Goal: Check status: Check status

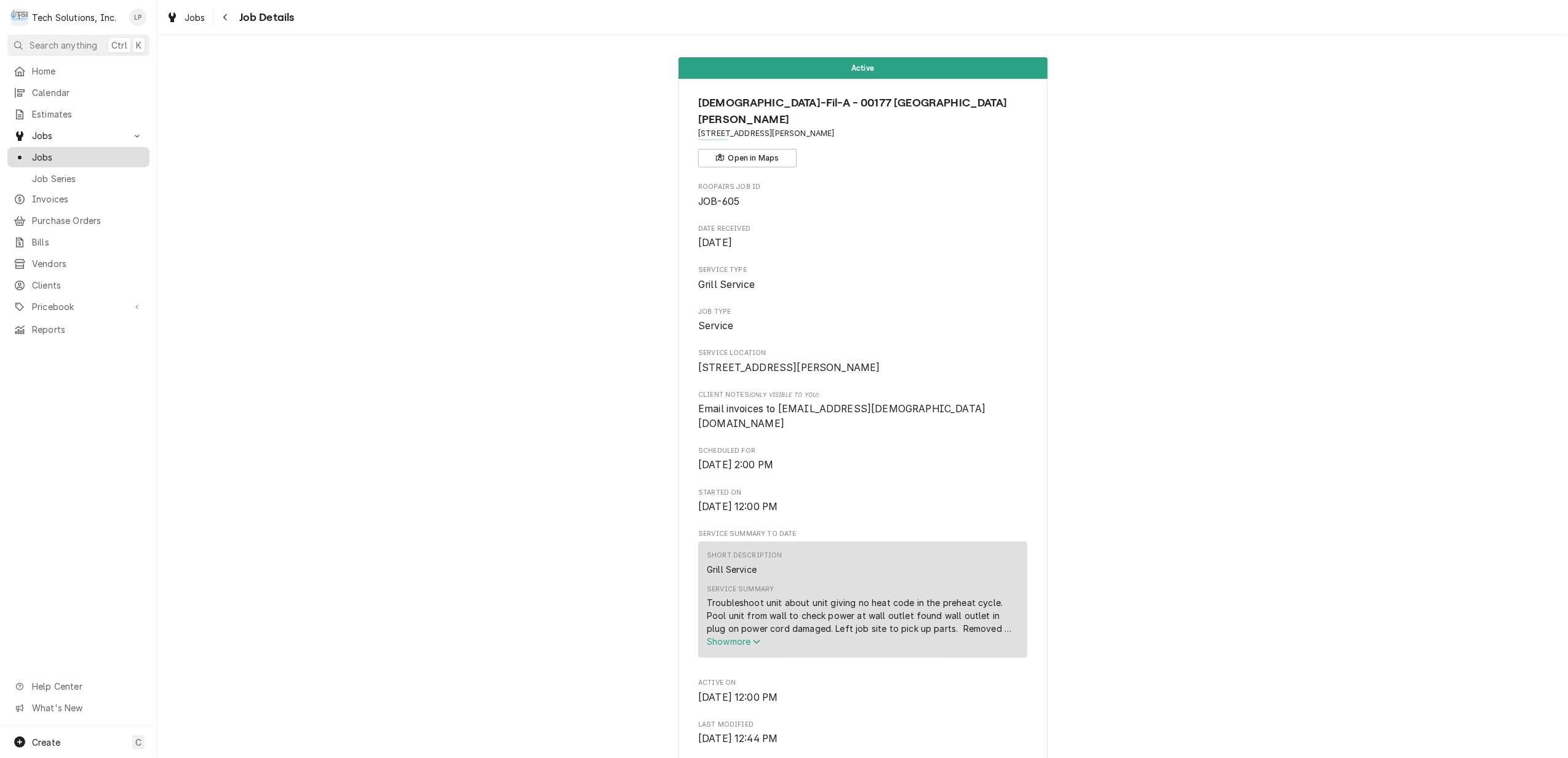
scroll to position [982, 0]
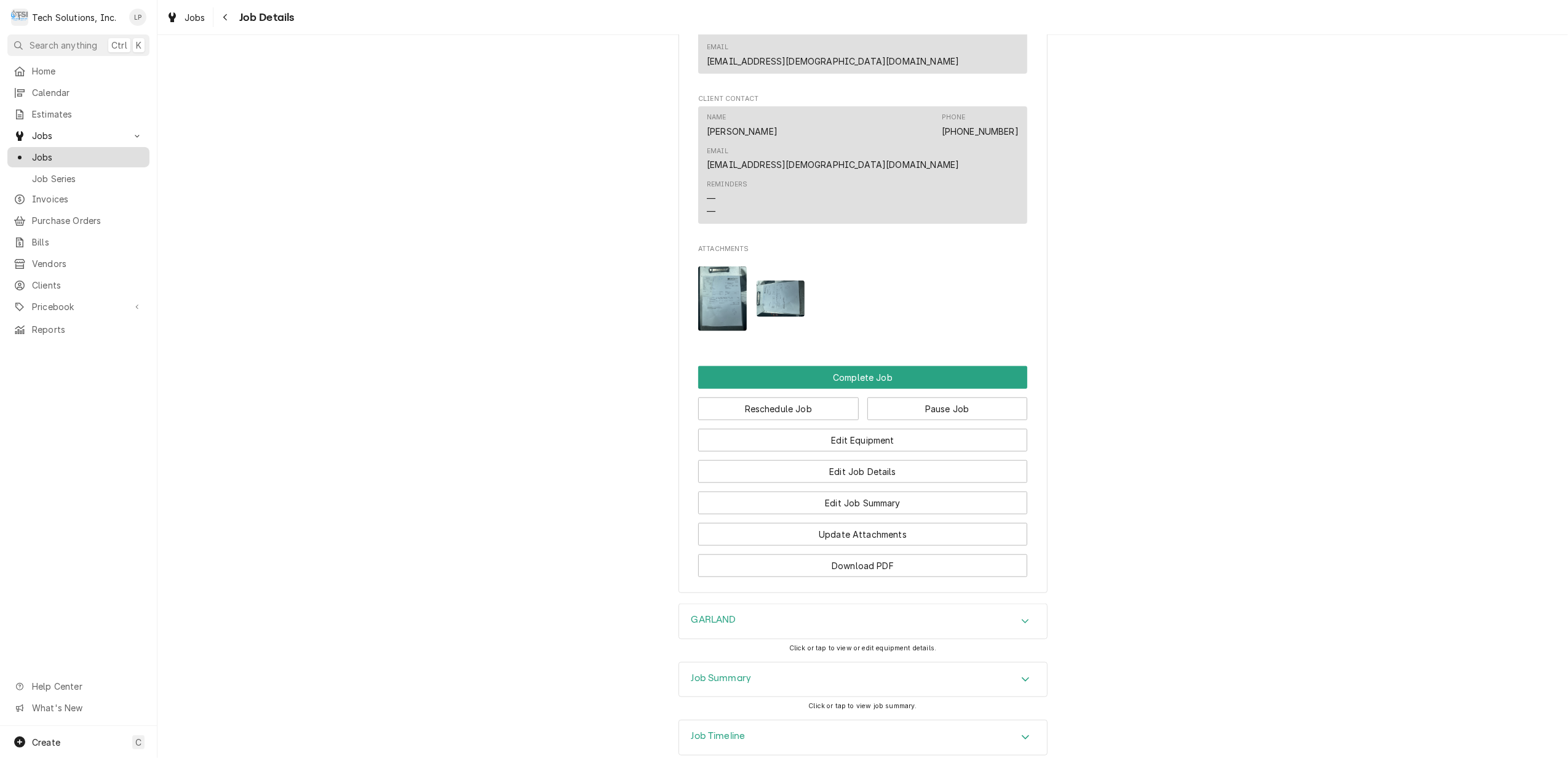
click at [46, 156] on span "Jobs" at bounding box center [87, 156] width 111 height 13
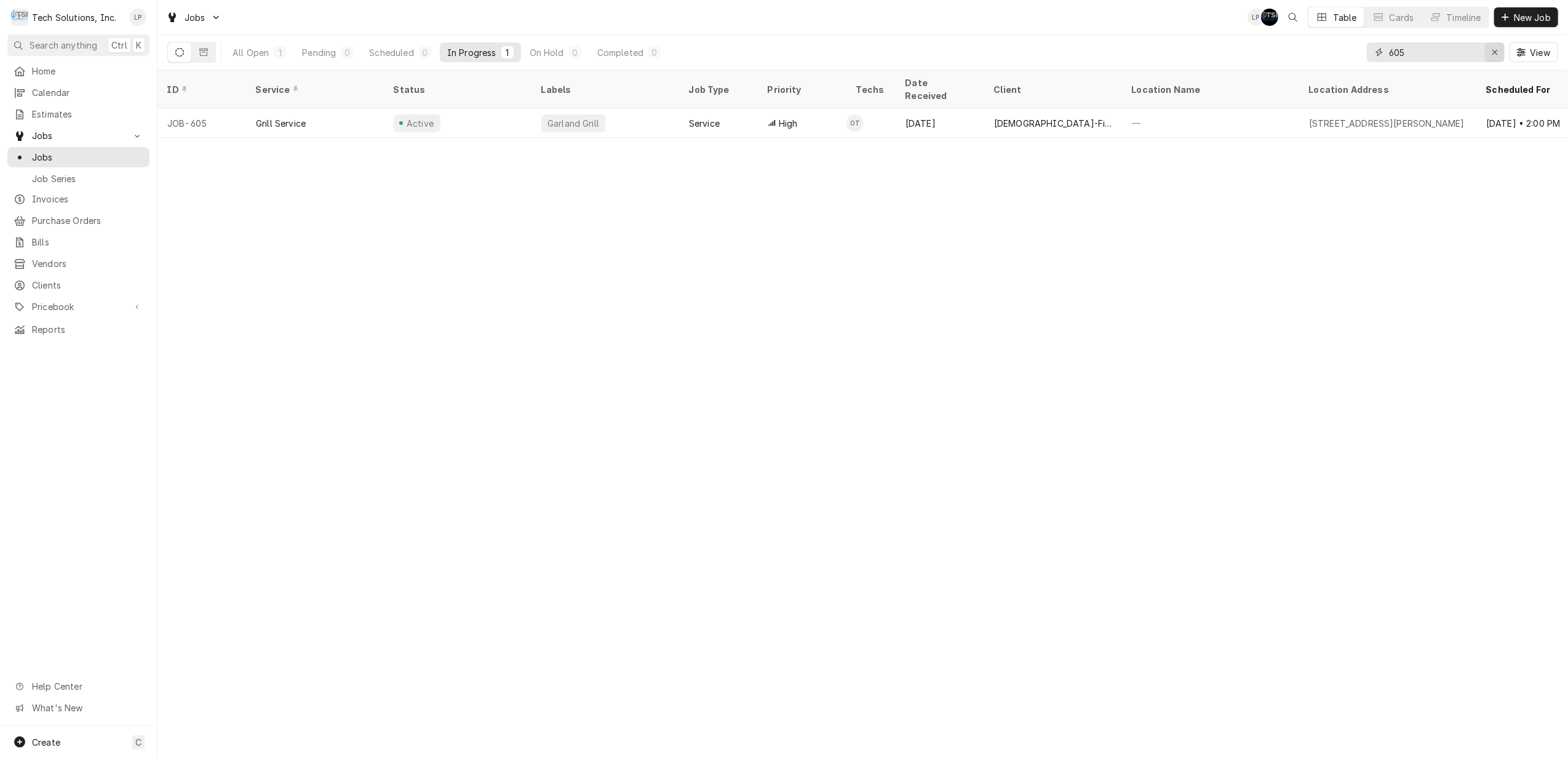
click at [1496, 55] on icon "Erase input" at bounding box center [1495, 52] width 7 height 9
click at [47, 156] on span "Jobs" at bounding box center [87, 156] width 111 height 13
click at [622, 47] on div "Completed" at bounding box center [626, 52] width 46 height 13
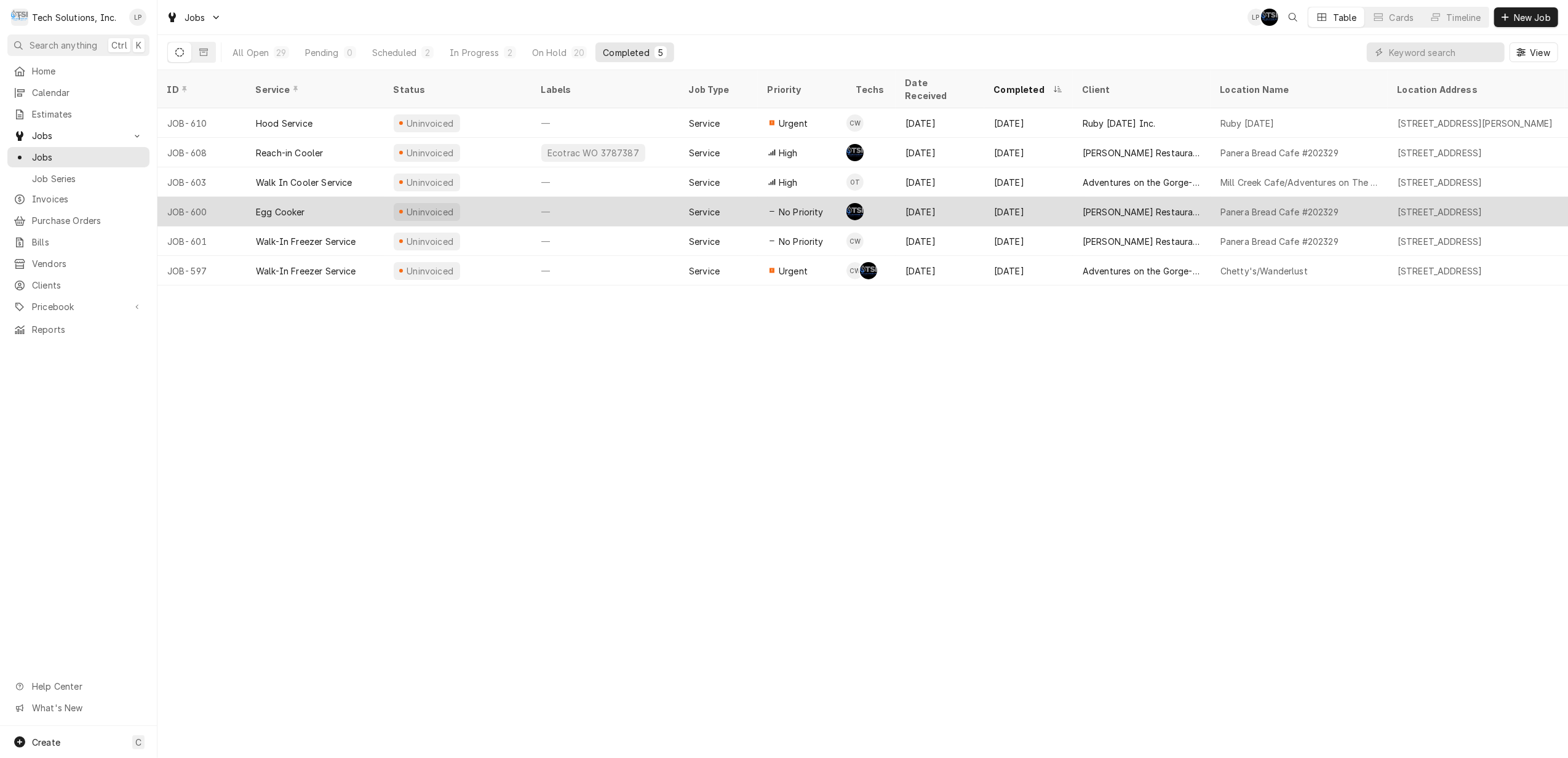
click at [655, 197] on div "—" at bounding box center [605, 212] width 148 height 30
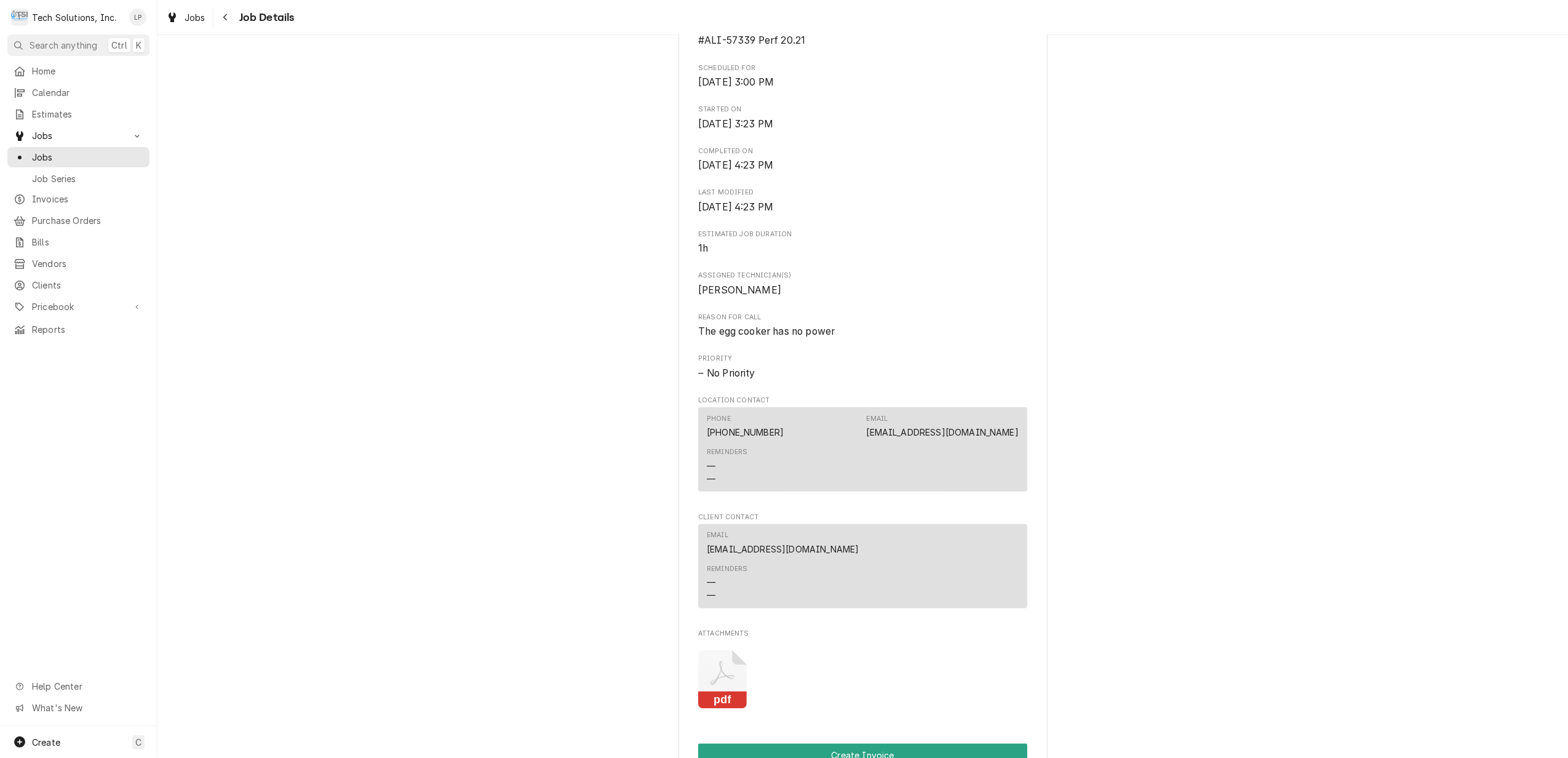
scroll to position [1230, 0]
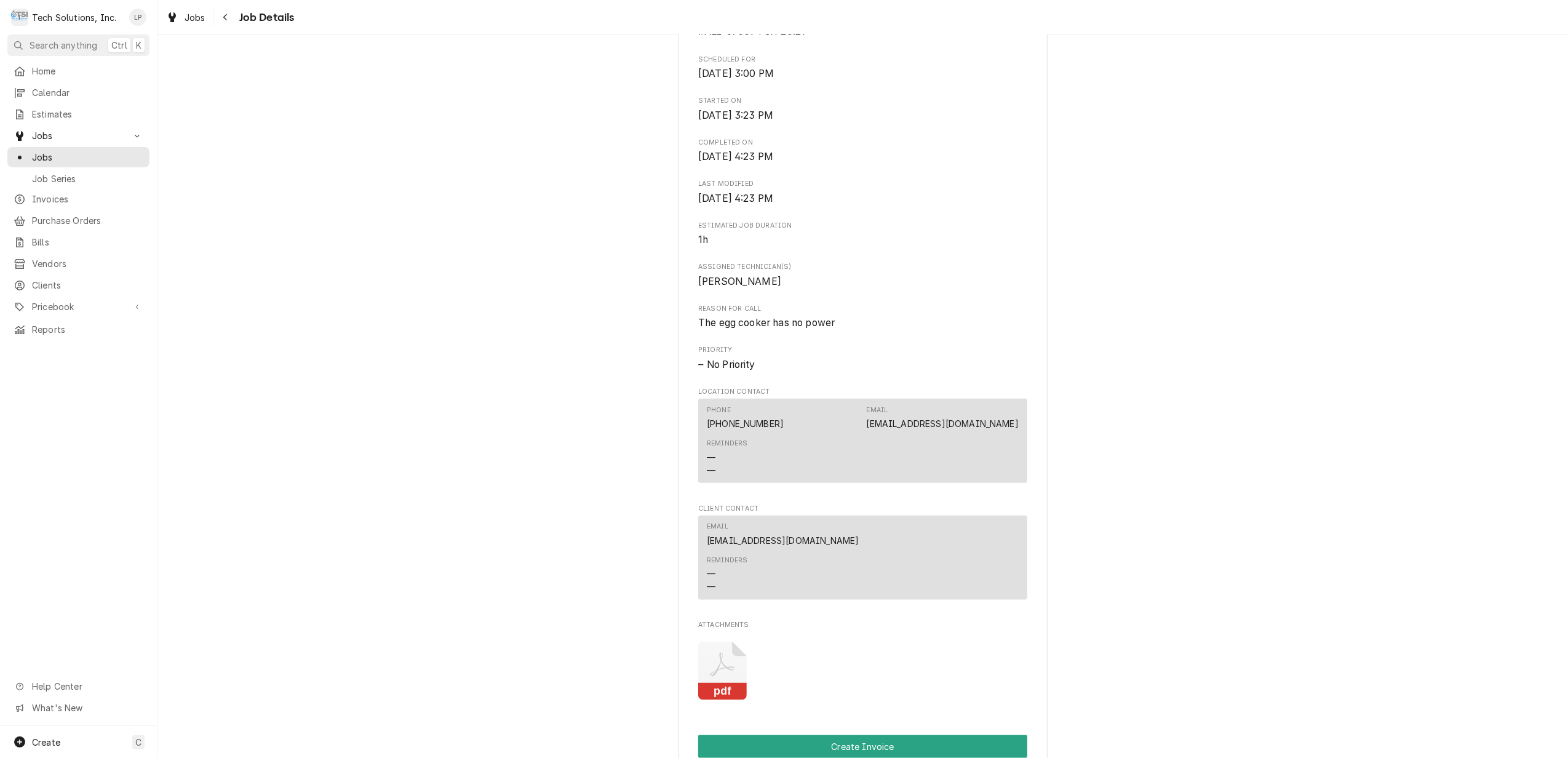
click at [715, 653] on icon "Attachments" at bounding box center [722, 664] width 24 height 24
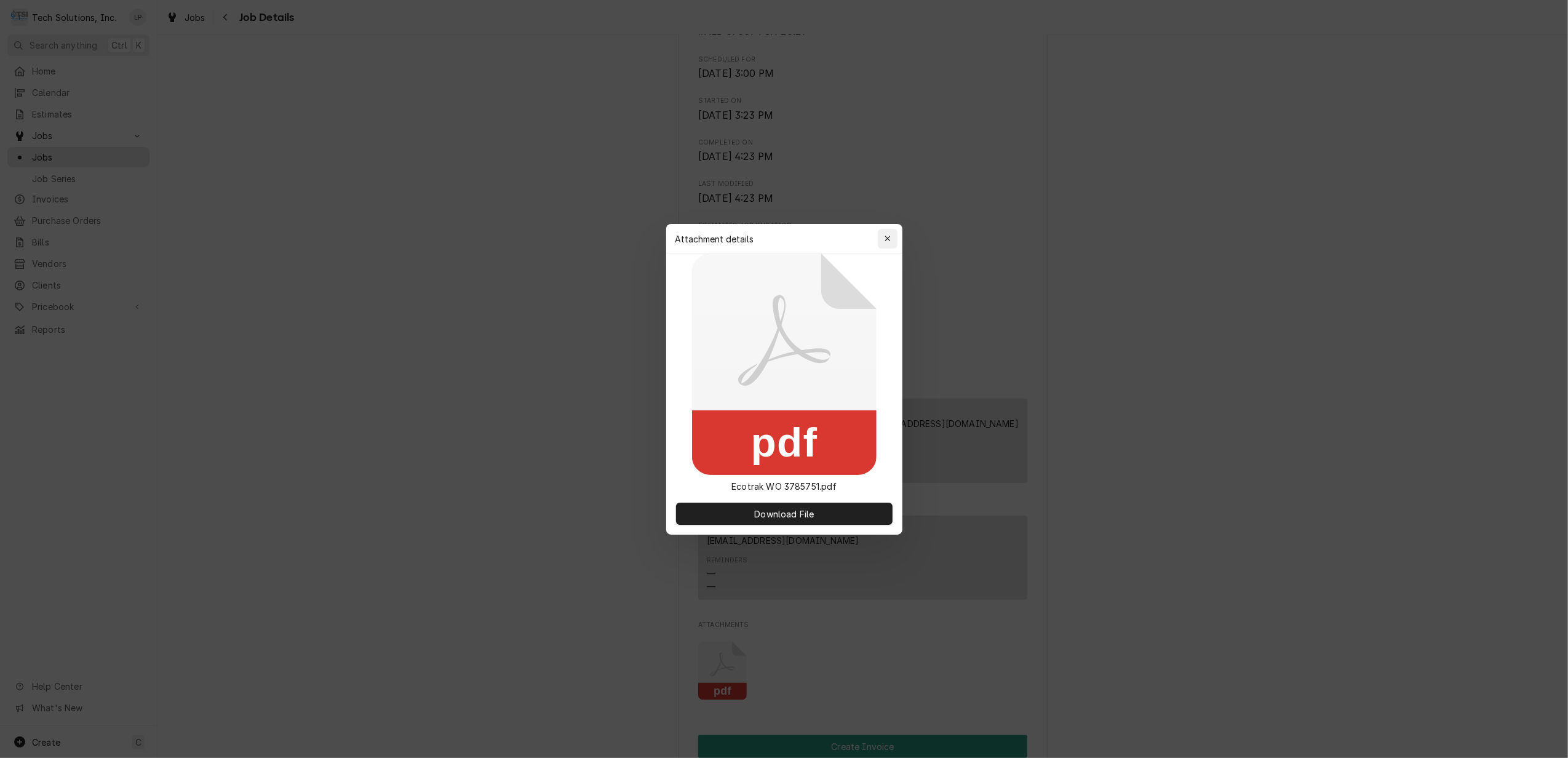
click at [886, 236] on icon "button" at bounding box center [887, 238] width 7 height 9
